Goal: Browse casually: Explore the website without a specific task or goal

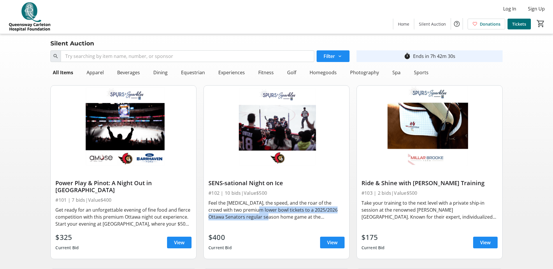
drag, startPoint x: 241, startPoint y: 207, endPoint x: 257, endPoint y: 218, distance: 19.6
click at [257, 218] on div "Feel the [MEDICAL_DATA], the speed, and the roar of the crowd with two premium …" at bounding box center [276, 210] width 136 height 21
drag, startPoint x: 257, startPoint y: 218, endPoint x: 247, endPoint y: 218, distance: 9.9
click at [257, 218] on div "Feel the [MEDICAL_DATA], the speed, and the roar of the crowd with two premium …" at bounding box center [276, 210] width 136 height 21
drag, startPoint x: 243, startPoint y: 207, endPoint x: 254, endPoint y: 207, distance: 10.5
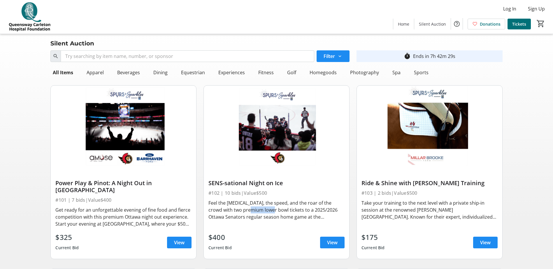
click at [254, 207] on div "Feel the [MEDICAL_DATA], the speed, and the roar of the crowd with two premium …" at bounding box center [276, 210] width 136 height 21
drag, startPoint x: 236, startPoint y: 204, endPoint x: 265, endPoint y: 207, distance: 29.5
click at [265, 207] on div "Feel the [MEDICAL_DATA], the speed, and the roar of the crowd with two premium …" at bounding box center [276, 210] width 136 height 21
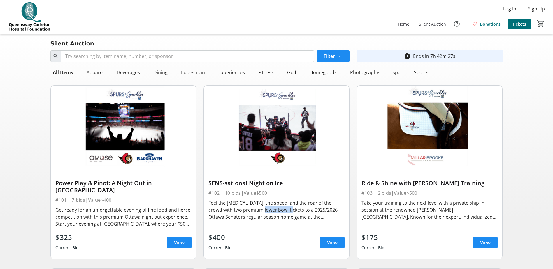
drag, startPoint x: 247, startPoint y: 210, endPoint x: 273, endPoint y: 209, distance: 26.2
click at [273, 209] on div "Feel the [MEDICAL_DATA], the speed, and the roar of the crowd with two premium …" at bounding box center [276, 210] width 136 height 21
click at [274, 209] on div "Feel the [MEDICAL_DATA], the speed, and the roar of the crowd with two premium …" at bounding box center [276, 210] width 136 height 21
drag, startPoint x: 96, startPoint y: 211, endPoint x: 128, endPoint y: 217, distance: 32.9
click at [128, 217] on div "Get ready for an unforgettable evening of fine food and fierce competition with…" at bounding box center [123, 217] width 136 height 21
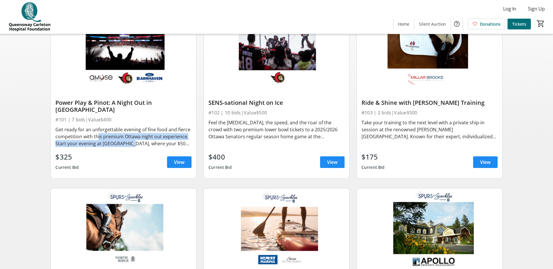
scroll to position [146, 0]
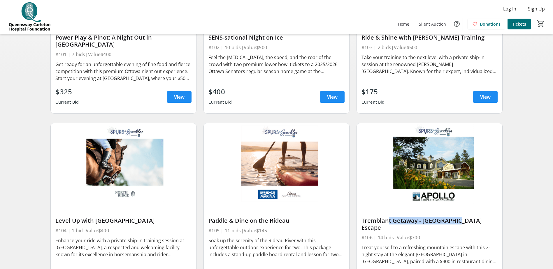
drag, startPoint x: 384, startPoint y: 212, endPoint x: 454, endPoint y: 212, distance: 69.3
click at [454, 217] on div "Tremblant Getaway - [GEOGRAPHIC_DATA] Escape" at bounding box center [429, 224] width 136 height 14
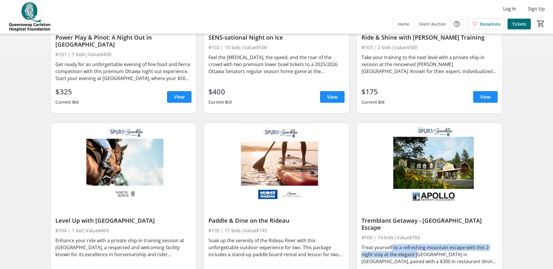
drag, startPoint x: 390, startPoint y: 242, endPoint x: 416, endPoint y: 246, distance: 26.6
click at [416, 246] on div "Treat yourself to a refreshing mountain escape with this 2-night stay at the el…" at bounding box center [429, 254] width 136 height 21
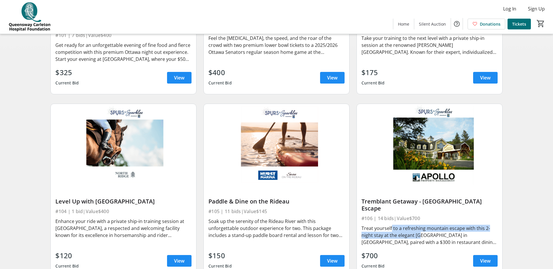
scroll to position [175, 0]
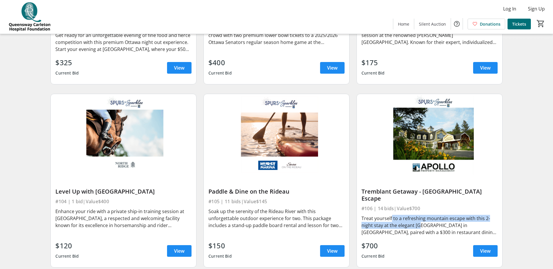
click at [410, 218] on div "Treat yourself to a refreshing mountain escape with this 2-night stay at the el…" at bounding box center [429, 225] width 136 height 21
drag, startPoint x: 389, startPoint y: 212, endPoint x: 438, endPoint y: 217, distance: 48.6
click at [438, 217] on div "Treat yourself to a refreshing mountain escape with this 2-night stay at the el…" at bounding box center [429, 225] width 136 height 21
drag, startPoint x: 438, startPoint y: 217, endPoint x: 379, endPoint y: 222, distance: 59.0
click at [379, 222] on div "Treat yourself to a refreshing mountain escape with this 2-night stay at the el…" at bounding box center [429, 225] width 136 height 21
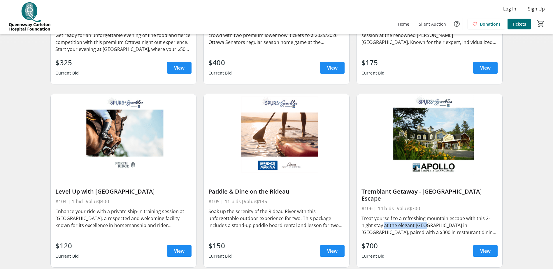
drag, startPoint x: 417, startPoint y: 218, endPoint x: 429, endPoint y: 216, distance: 12.6
click at [429, 216] on div "Treat yourself to a refreshing mountain escape with this 2-night stay at the el…" at bounding box center [429, 225] width 136 height 21
click at [430, 216] on div "Treat yourself to a refreshing mountain escape with this 2-night stay at the el…" at bounding box center [429, 225] width 136 height 21
drag, startPoint x: 416, startPoint y: 223, endPoint x: 433, endPoint y: 223, distance: 16.3
click at [433, 223] on div "Treat yourself to a refreshing mountain escape with this 2-night stay at the el…" at bounding box center [429, 225] width 136 height 21
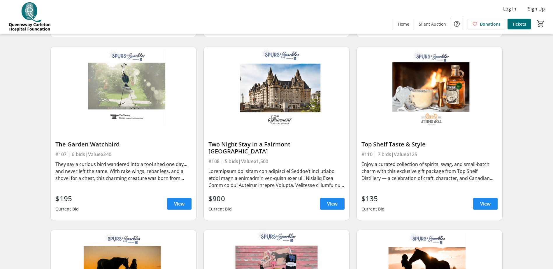
scroll to position [408, 0]
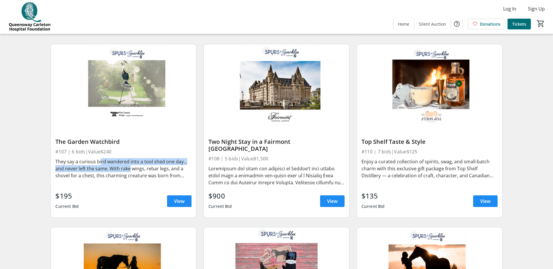
drag, startPoint x: 99, startPoint y: 153, endPoint x: 132, endPoint y: 158, distance: 33.4
click at [132, 158] on div "They say a curious bird wandered into a tool shed one day… and never left the s…" at bounding box center [123, 168] width 136 height 21
drag, startPoint x: 132, startPoint y: 158, endPoint x: 138, endPoint y: 156, distance: 7.0
click at [133, 158] on div "They say a curious bird wandered into a tool shed one day… and never left the s…" at bounding box center [123, 168] width 136 height 21
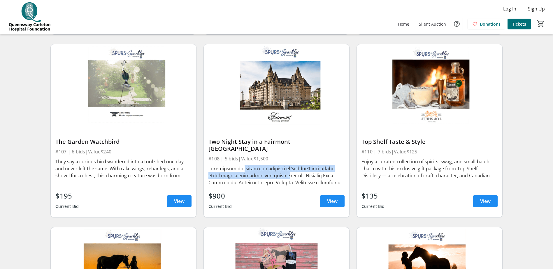
drag, startPoint x: 237, startPoint y: 163, endPoint x: 278, endPoint y: 169, distance: 41.6
click at [278, 169] on div at bounding box center [276, 175] width 136 height 21
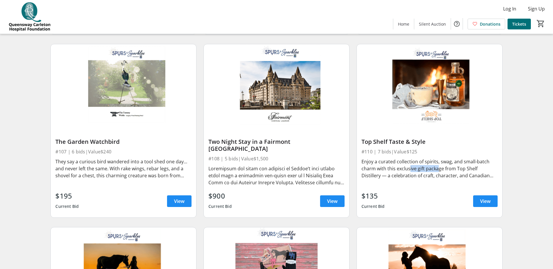
drag, startPoint x: 408, startPoint y: 159, endPoint x: 449, endPoint y: 164, distance: 41.1
click at [449, 164] on div "Enjoy a curated collection of spirits, swag, and small-batch charm with this ex…" at bounding box center [429, 168] width 136 height 21
drag, startPoint x: 449, startPoint y: 164, endPoint x: 416, endPoint y: 168, distance: 33.4
click at [449, 164] on div "Enjoy a curated collection of spirits, swag, and small-batch charm with this ex…" at bounding box center [429, 168] width 136 height 21
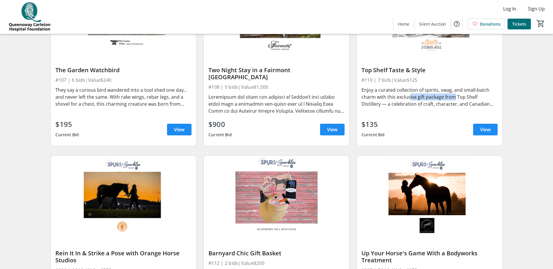
scroll to position [553, 0]
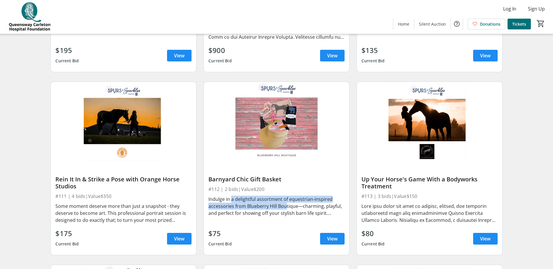
drag, startPoint x: 230, startPoint y: 195, endPoint x: 285, endPoint y: 202, distance: 55.8
click at [285, 202] on div "Indulge in a delightful assortment of equestrian-inspired accessories from Blue…" at bounding box center [276, 206] width 136 height 21
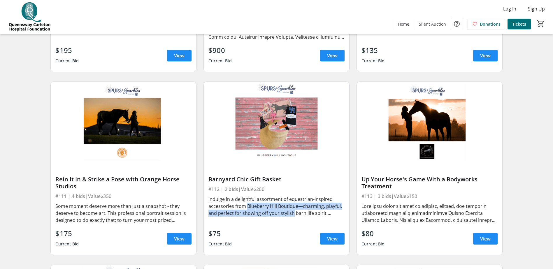
drag, startPoint x: 244, startPoint y: 199, endPoint x: 292, endPoint y: 207, distance: 48.8
click at [292, 207] on div "Indulge in a delightful assortment of equestrian-inspired accessories from Blue…" at bounding box center [276, 206] width 136 height 21
drag, startPoint x: 292, startPoint y: 207, endPoint x: 295, endPoint y: 207, distance: 2.9
click at [295, 207] on div "Indulge in a delightful assortment of equestrian-inspired accessories from Blue…" at bounding box center [276, 206] width 136 height 21
drag, startPoint x: 223, startPoint y: 202, endPoint x: 282, endPoint y: 198, distance: 59.3
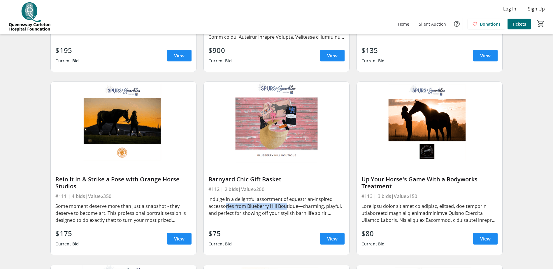
click at [282, 198] on div "Indulge in a delightful assortment of equestrian-inspired accessories from Blue…" at bounding box center [276, 206] width 136 height 21
drag, startPoint x: 254, startPoint y: 199, endPoint x: 295, endPoint y: 200, distance: 40.8
click at [295, 200] on div "Indulge in a delightful assortment of equestrian-inspired accessories from Blue…" at bounding box center [276, 206] width 136 height 21
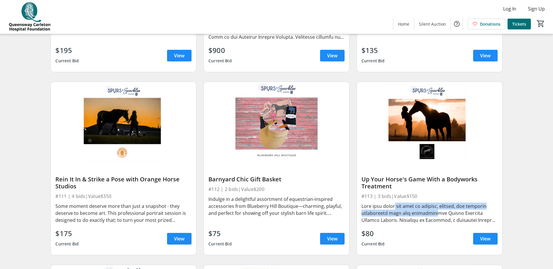
drag, startPoint x: 393, startPoint y: 200, endPoint x: 455, endPoint y: 211, distance: 63.6
click at [455, 211] on div at bounding box center [429, 213] width 136 height 21
drag, startPoint x: 455, startPoint y: 211, endPoint x: 442, endPoint y: 209, distance: 13.8
click at [456, 211] on div at bounding box center [429, 213] width 136 height 21
drag, startPoint x: 389, startPoint y: 208, endPoint x: 441, endPoint y: 210, distance: 51.6
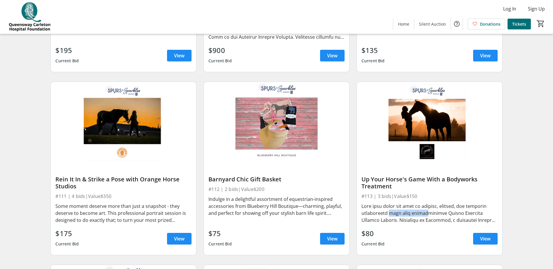
click at [441, 210] on div at bounding box center [429, 213] width 136 height 21
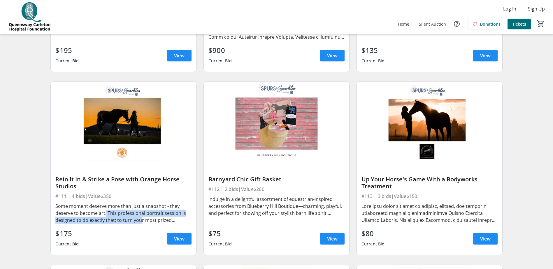
drag, startPoint x: 104, startPoint y: 203, endPoint x: 158, endPoint y: 218, distance: 56.1
click at [158, 218] on div "Rein It In & Strike a Pose with Orange Horse Studios #111 | 4 bids | Value $350…" at bounding box center [123, 208] width 145 height 91
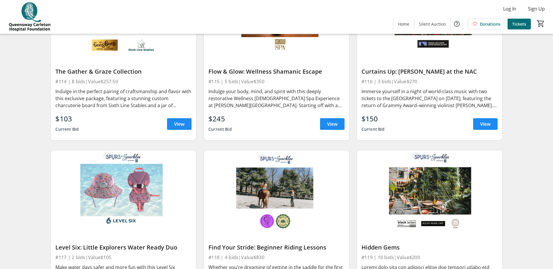
scroll to position [903, 0]
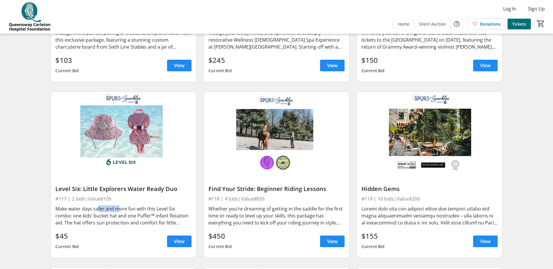
drag, startPoint x: 96, startPoint y: 202, endPoint x: 121, endPoint y: 202, distance: 24.8
click at [119, 205] on div "Make water days safer and more fun with this Level Six combo: one kids’ bucket …" at bounding box center [123, 215] width 136 height 21
click at [121, 205] on div "Make water days safer and more fun with this Level Six combo: one kids’ bucket …" at bounding box center [123, 215] width 136 height 21
drag, startPoint x: 264, startPoint y: 202, endPoint x: 289, endPoint y: 204, distance: 25.7
click at [289, 205] on div "Whether you're dreaming of getting in the saddle for the first time or ready to…" at bounding box center [276, 215] width 136 height 21
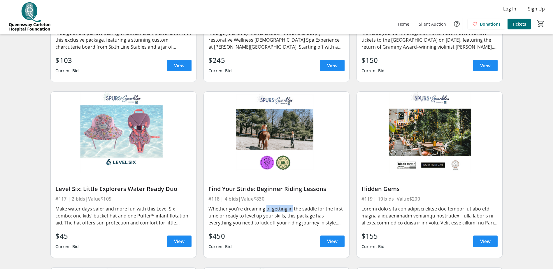
click at [289, 205] on div "Whether you're dreaming of getting in the saddle for the first time or ready to…" at bounding box center [276, 215] width 136 height 21
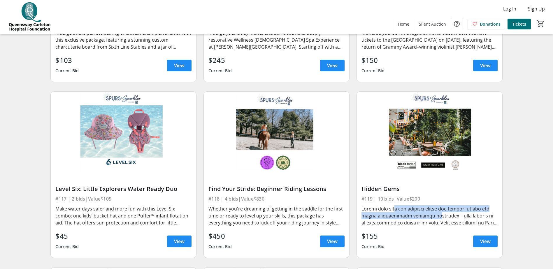
drag, startPoint x: 394, startPoint y: 205, endPoint x: 427, endPoint y: 209, distance: 33.2
click at [427, 209] on div at bounding box center [429, 215] width 136 height 21
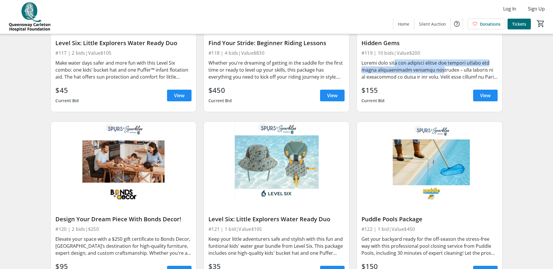
scroll to position [1136, 0]
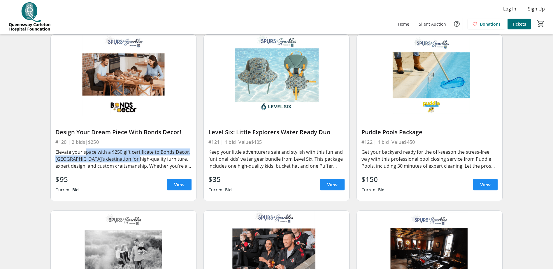
drag, startPoint x: 83, startPoint y: 146, endPoint x: 146, endPoint y: 154, distance: 63.5
click at [146, 154] on div "Elevate your space with a $250 gift certificate to Bonds Decor, [GEOGRAPHIC_DAT…" at bounding box center [123, 159] width 136 height 21
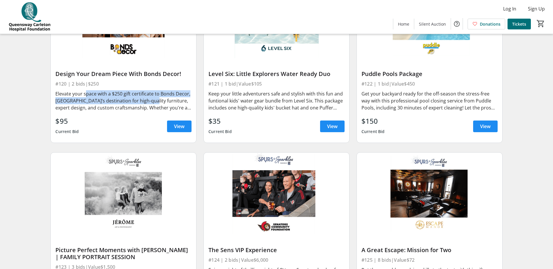
scroll to position [1253, 0]
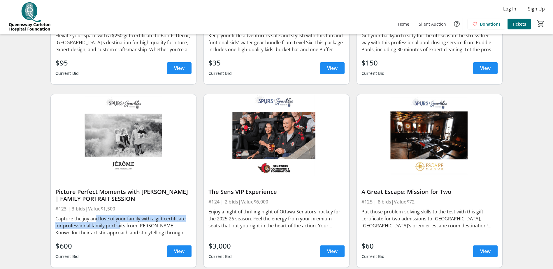
drag
click at [118, 220] on div "Capture the joy and love of your family with a gift certificate for professiona…" at bounding box center [123, 225] width 136 height 21
click at [119, 220] on div "Capture the joy and love of your family with a gift certificate for professiona…" at bounding box center [123, 225] width 136 height 21
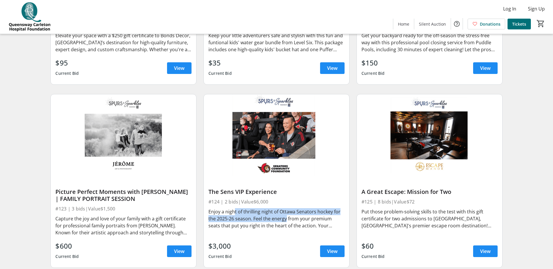
click at [284, 211] on div "Enjoy a night of thrilling night of Ottawa Senators hockey for the 2025-26 seas…" at bounding box center [276, 218] width 136 height 21
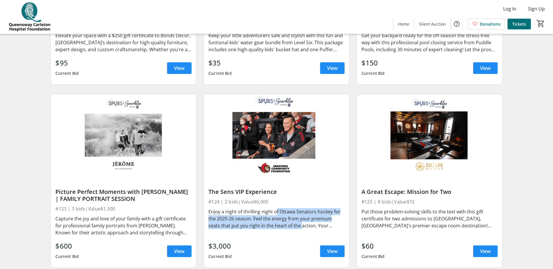
click at [286, 217] on div "Enjoy a night of thrilling night of Ottawa Senators hockey for the 2025-26 seas…" at bounding box center [276, 218] width 136 height 21
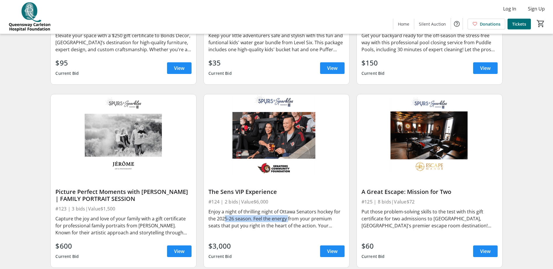
click at [297, 217] on div "Enjoy a night of thrilling night of Ottawa Senators hockey for the 2025-26 seas…" at bounding box center [276, 218] width 136 height 21
click at [322, 215] on div "Enjoy a night of thrilling night of Ottawa Senators hockey for the 2025-26 seas…" at bounding box center [276, 218] width 136 height 21
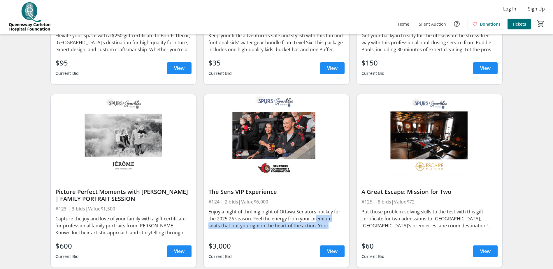
click at [315, 220] on div "Enjoy a night of thrilling night of Ottawa Senators hockey for the 2025-26 seas…" at bounding box center [276, 218] width 136 height 21
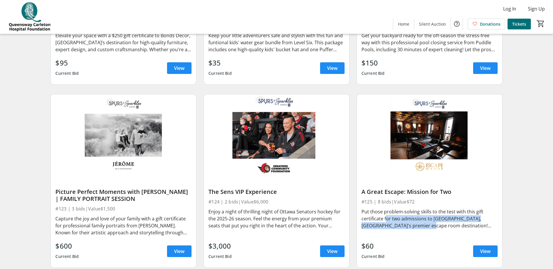
click at [420, 216] on div "Put those problem-solving skills to the test with this gift certificate for two…" at bounding box center [429, 218] width 136 height 21
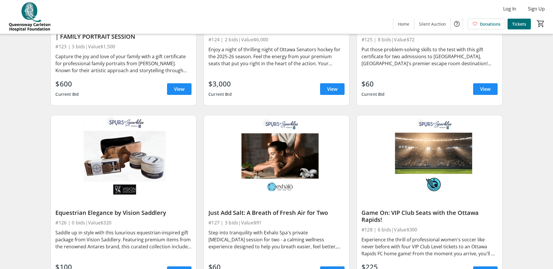
scroll to position [1486, 0]
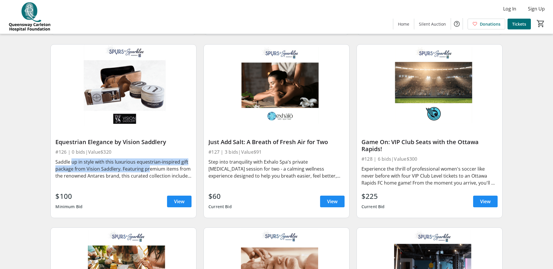
click at [147, 164] on div "Saddle up in style with this luxurious equestrian-inspired gift package from Vi…" at bounding box center [123, 168] width 136 height 21
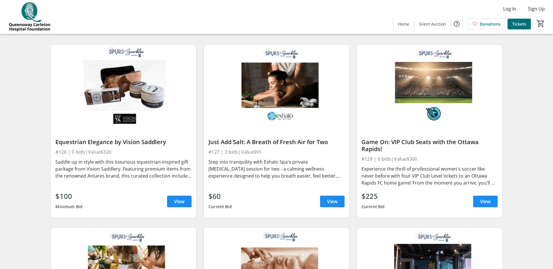
click at [148, 165] on div "Saddle up in style with this luxurious equestrian-inspired gift package from Vi…" at bounding box center [123, 168] width 136 height 21
click at [144, 169] on div "Saddle up in style with this luxurious equestrian-inspired gift package from Vi…" at bounding box center [123, 168] width 136 height 21
click at [279, 168] on div "Step into tranquility with Exhalo Spa's private [MEDICAL_DATA] session for two …" at bounding box center [276, 168] width 136 height 21
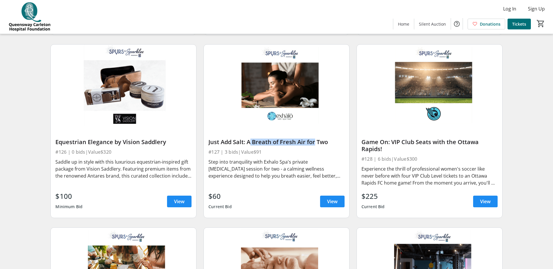
click at [311, 139] on div "Just Add Salt: A Breath of Fresh Air for Two" at bounding box center [276, 142] width 136 height 7
click at [266, 166] on div "Step into tranquility with Exhalo Spa's private [MEDICAL_DATA] session for two …" at bounding box center [276, 168] width 136 height 21
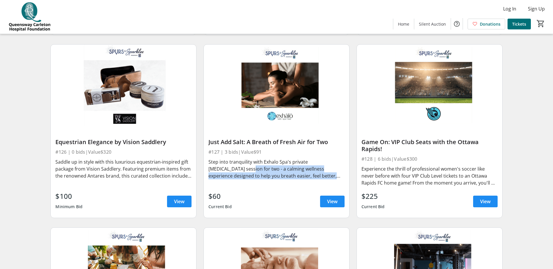
click at [294, 169] on div "Step into tranquility with Exhalo Spa's private [MEDICAL_DATA] session for two …" at bounding box center [276, 168] width 136 height 21
click at [287, 168] on div "Step into tranquility with Exhalo Spa's private [MEDICAL_DATA] session for two …" at bounding box center [276, 168] width 136 height 21
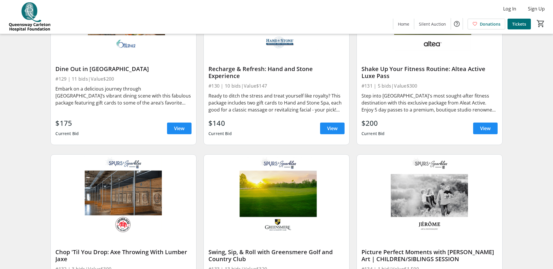
scroll to position [1806, 0]
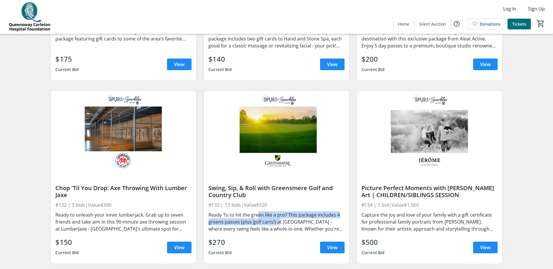
drag, startPoint x: 255, startPoint y: 203, endPoint x: 275, endPoint y: 216, distance: 24.1
click at [275, 216] on div "Ready To to hit the green like a pro? This package includes 4 greens passes (pl…" at bounding box center [276, 221] width 136 height 23
click at [275, 216] on div "Ready To to hit the green like a pro? This package includes 4 greens passes (pl…" at bounding box center [276, 221] width 136 height 21
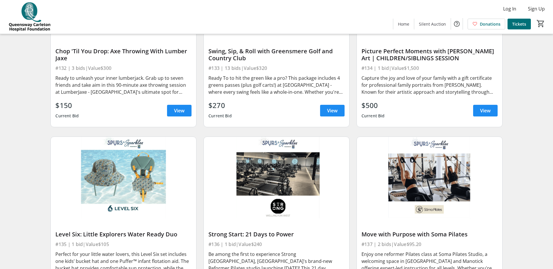
scroll to position [1981, 0]
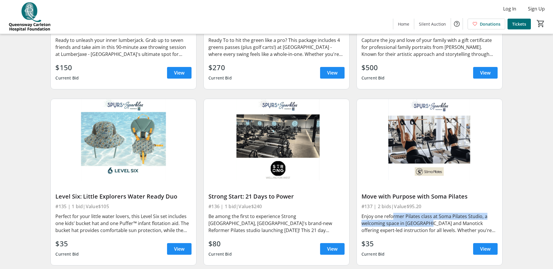
drag, startPoint x: 390, startPoint y: 212, endPoint x: 426, endPoint y: 217, distance: 35.9
click at [426, 217] on div "Enjoy one reformer Pilates class at Soma Pilates Studio, a welcoming space in […" at bounding box center [429, 223] width 136 height 21
drag, startPoint x: 426, startPoint y: 217, endPoint x: 415, endPoint y: 214, distance: 11.1
click at [426, 217] on div "Enjoy one reformer Pilates class at Soma Pilates Studio, a welcoming space in […" at bounding box center [429, 223] width 136 height 21
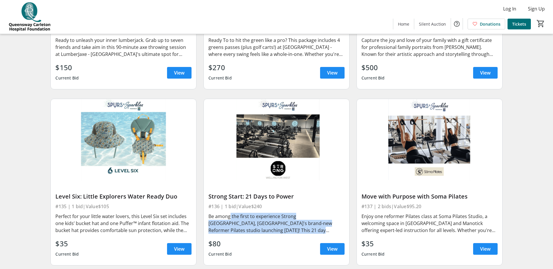
drag, startPoint x: 227, startPoint y: 209, endPoint x: 286, endPoint y: 220, distance: 59.9
click at [285, 220] on div "Be among the first to experience Strong [GEOGRAPHIC_DATA], [GEOGRAPHIC_DATA]'s …" at bounding box center [276, 223] width 136 height 21
click at [286, 220] on div "Be among the first to experience Strong [GEOGRAPHIC_DATA], [GEOGRAPHIC_DATA]'s …" at bounding box center [276, 223] width 136 height 21
drag, startPoint x: 264, startPoint y: 218, endPoint x: 283, endPoint y: 221, distance: 19.0
click at [283, 221] on div "Be among the first to experience Strong [GEOGRAPHIC_DATA], [GEOGRAPHIC_DATA]'s …" at bounding box center [276, 223] width 136 height 21
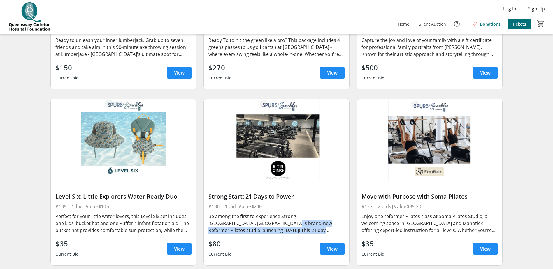
drag, startPoint x: 283, startPoint y: 221, endPoint x: 180, endPoint y: 221, distance: 102.5
click at [283, 221] on div "Be among the first to experience Strong [GEOGRAPHIC_DATA], [GEOGRAPHIC_DATA]'s …" at bounding box center [276, 223] width 136 height 21
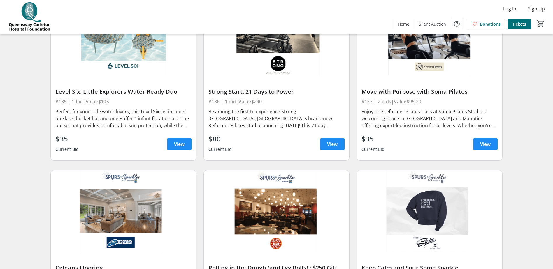
scroll to position [2127, 0]
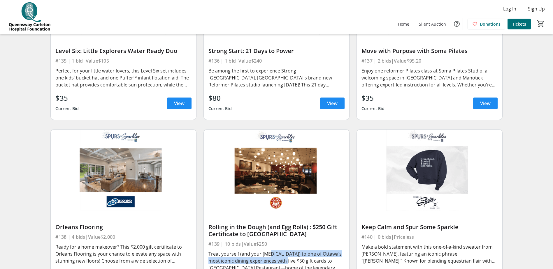
drag, startPoint x: 265, startPoint y: 250, endPoint x: 282, endPoint y: 253, distance: 17.1
click at [282, 253] on div "Treat yourself (and your [MEDICAL_DATA]) to one of Ottawa’s most iconic dining …" at bounding box center [276, 261] width 136 height 21
drag, startPoint x: 282, startPoint y: 253, endPoint x: 270, endPoint y: 241, distance: 17.1
click at [282, 253] on div "Treat yourself (and your [MEDICAL_DATA]) to one of Ottawa’s most iconic dining …" at bounding box center [276, 261] width 136 height 21
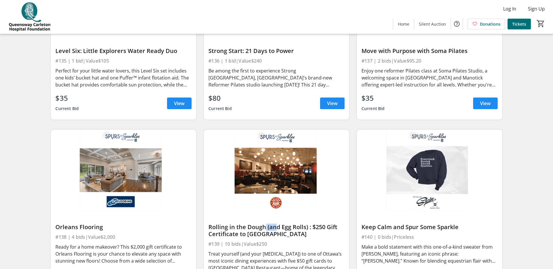
click at [272, 224] on div "Rolling in the Dough (and Egg Rolls) : $250 Gift Certificate to [GEOGRAPHIC_DAT…" at bounding box center [276, 231] width 136 height 14
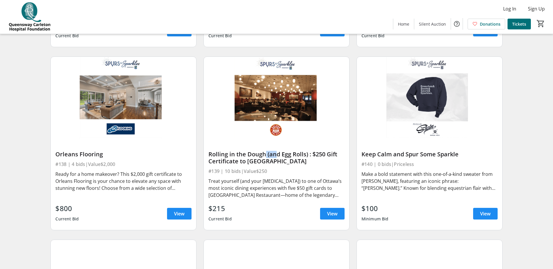
scroll to position [2214, 0]
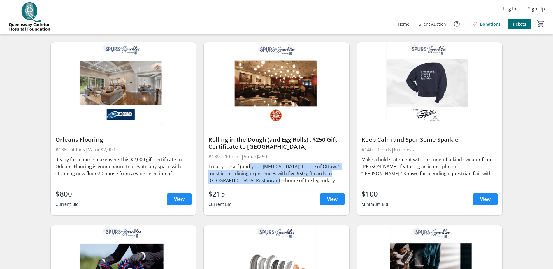
drag, startPoint x: 245, startPoint y: 163, endPoint x: 268, endPoint y: 172, distance: 25.2
click at [268, 172] on div "Treat yourself (and your [MEDICAL_DATA]) to one of Ottawa’s most iconic dining …" at bounding box center [276, 173] width 136 height 21
click at [269, 172] on div "Treat yourself (and your [MEDICAL_DATA]) to one of Ottawa’s most iconic dining …" at bounding box center [276, 173] width 136 height 21
drag, startPoint x: 258, startPoint y: 160, endPoint x: 275, endPoint y: 172, distance: 20.5
click at [275, 172] on div "Treat yourself (and your [MEDICAL_DATA]) to one of Ottawa’s most iconic dining …" at bounding box center [276, 173] width 136 height 21
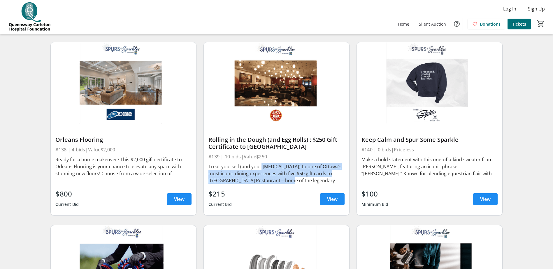
click at [275, 172] on div "Treat yourself (and your [MEDICAL_DATA]) to one of Ottawa’s most iconic dining …" at bounding box center [276, 173] width 136 height 21
drag, startPoint x: 268, startPoint y: 162, endPoint x: 283, endPoint y: 172, distance: 17.5
click at [283, 172] on div "Treat yourself (and your [MEDICAL_DATA]) to one of Ottawa’s most iconic dining …" at bounding box center [276, 173] width 136 height 21
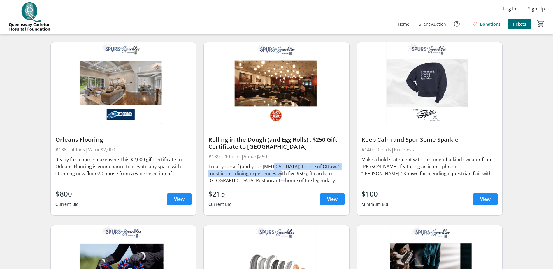
drag, startPoint x: 268, startPoint y: 161, endPoint x: 273, endPoint y: 168, distance: 9.1
click at [273, 168] on div "Treat yourself (and your [MEDICAL_DATA]) to one of Ottawa’s most iconic dining …" at bounding box center [276, 173] width 136 height 21
click at [121, 160] on div "Ready for a home makeover? This $2,000 gift certificate to Orleans Flooring is …" at bounding box center [123, 166] width 136 height 21
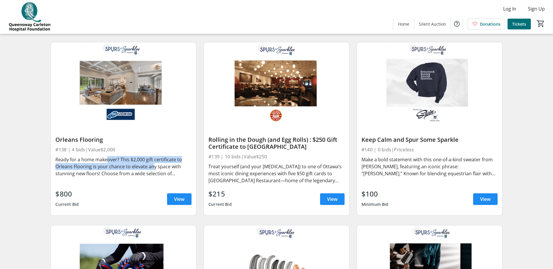
click at [154, 158] on div "Ready for a home makeover? This $2,000 gift certificate to Orleans Flooring is …" at bounding box center [123, 166] width 136 height 21
click at [158, 160] on div "Ready for a home makeover? This $2,000 gift certificate to Orleans Flooring is …" at bounding box center [123, 166] width 136 height 21
click at [158, 161] on div "Ready for a home makeover? This $2,000 gift certificate to Orleans Flooring is …" at bounding box center [123, 166] width 136 height 21
click at [161, 167] on div "Ready for a home makeover? This $2,000 gift certificate to Orleans Flooring is …" at bounding box center [123, 166] width 136 height 21
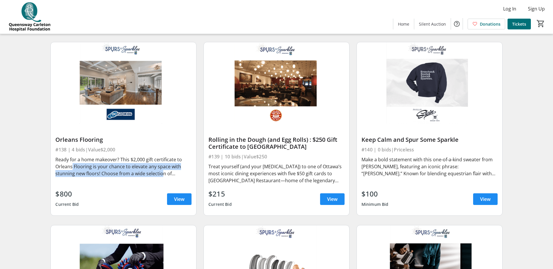
click at [161, 167] on div "Ready for a home makeover? This $2,000 gift certificate to Orleans Flooring is …" at bounding box center [123, 166] width 136 height 21
click at [156, 162] on div "Ready for a home makeover? This $2,000 gift certificate to Orleans Flooring is …" at bounding box center [123, 166] width 136 height 21
click at [152, 163] on div "Ready for a home makeover? This $2,000 gift certificate to Orleans Flooring is …" at bounding box center [123, 166] width 136 height 21
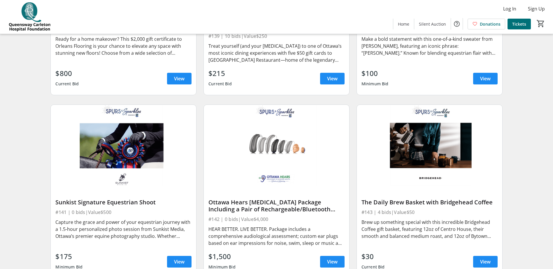
scroll to position [2360, 0]
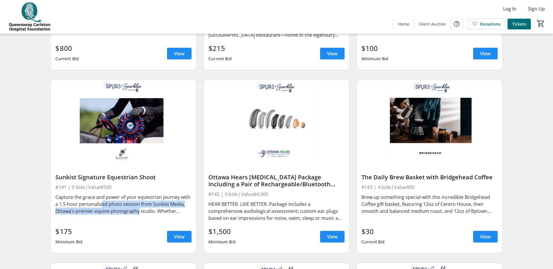
click at [137, 204] on div "Capture the grace and power of your equestrian journey with a 1.5-hour personal…" at bounding box center [123, 204] width 136 height 21
click at [134, 200] on div "Capture the grace and power of your equestrian journey with a 1.5-hour personal…" at bounding box center [123, 204] width 136 height 21
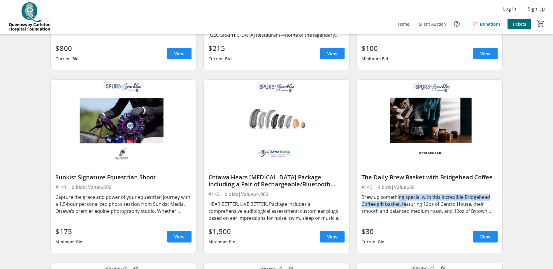
click at [404, 196] on div "Brew up something special with this incredible Bridgehead Coffee gift basket, f…" at bounding box center [429, 208] width 136 height 30
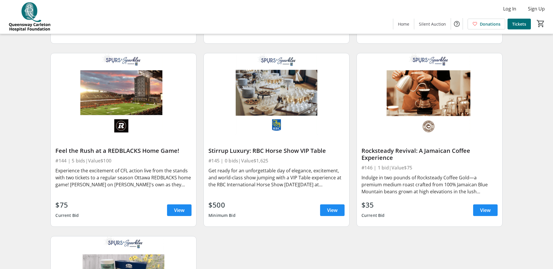
scroll to position [2622, 0]
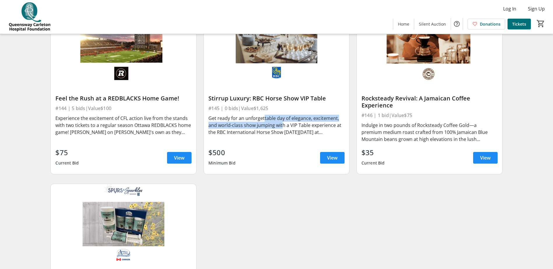
click at [281, 122] on div "Get ready for an unforgettable day of elegance, excitement, and world-class sho…" at bounding box center [276, 125] width 136 height 21
click at [282, 122] on div "Get ready for an unforgettable day of elegance, excitement, and world-class sho…" at bounding box center [276, 125] width 136 height 21
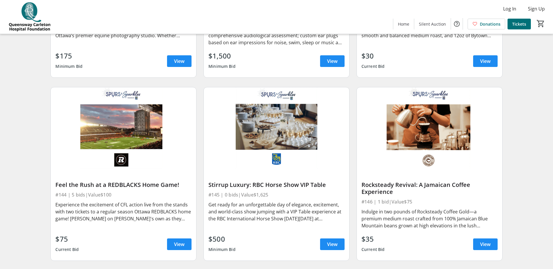
scroll to position [2534, 0]
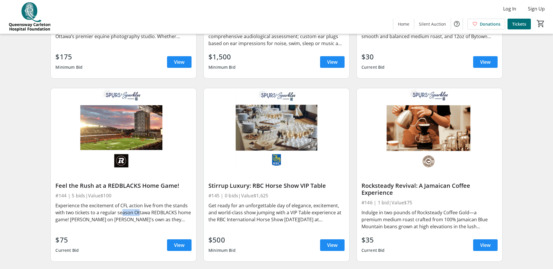
click at [138, 209] on div "Experience the excitement of CFL action live from the stands with two tickets t…" at bounding box center [123, 212] width 136 height 21
click at [139, 208] on div "Experience the excitement of CFL action live from the stands with two tickets t…" at bounding box center [123, 212] width 136 height 21
click at [420, 216] on div "Indulge in two pounds of Rocksteady Coffee Gold—a premium medium roast crafted …" at bounding box center [429, 219] width 136 height 21
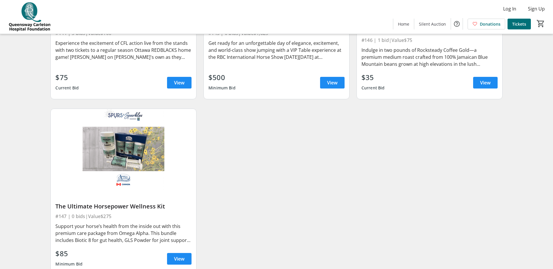
scroll to position [2714, 0]
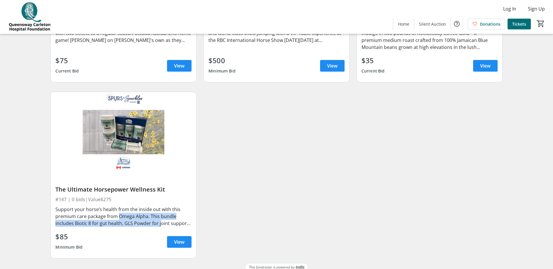
click at [159, 216] on div "Support your horse’s health from the inside out with this premium care package …" at bounding box center [123, 216] width 136 height 21
click at [160, 216] on div "Support your horse’s health from the inside out with this premium care package …" at bounding box center [123, 216] width 136 height 21
click at [141, 219] on div "Support your horse’s health from the inside out with this premium care package …" at bounding box center [123, 216] width 136 height 21
click at [141, 218] on div "Support your horse’s health from the inside out with this premium care package …" at bounding box center [123, 216] width 136 height 21
click at [147, 215] on div "Support your horse’s health from the inside out with this premium care package …" at bounding box center [123, 216] width 136 height 21
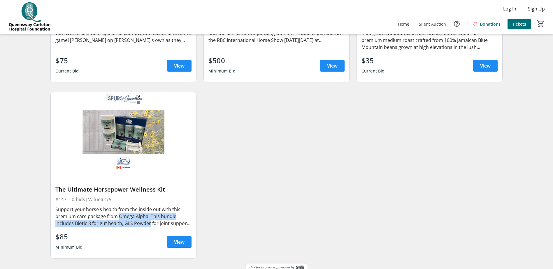
click at [147, 215] on div "Support your horse’s health from the inside out with this premium care package …" at bounding box center [123, 216] width 136 height 21
